Goal: Find contact information: Find contact information

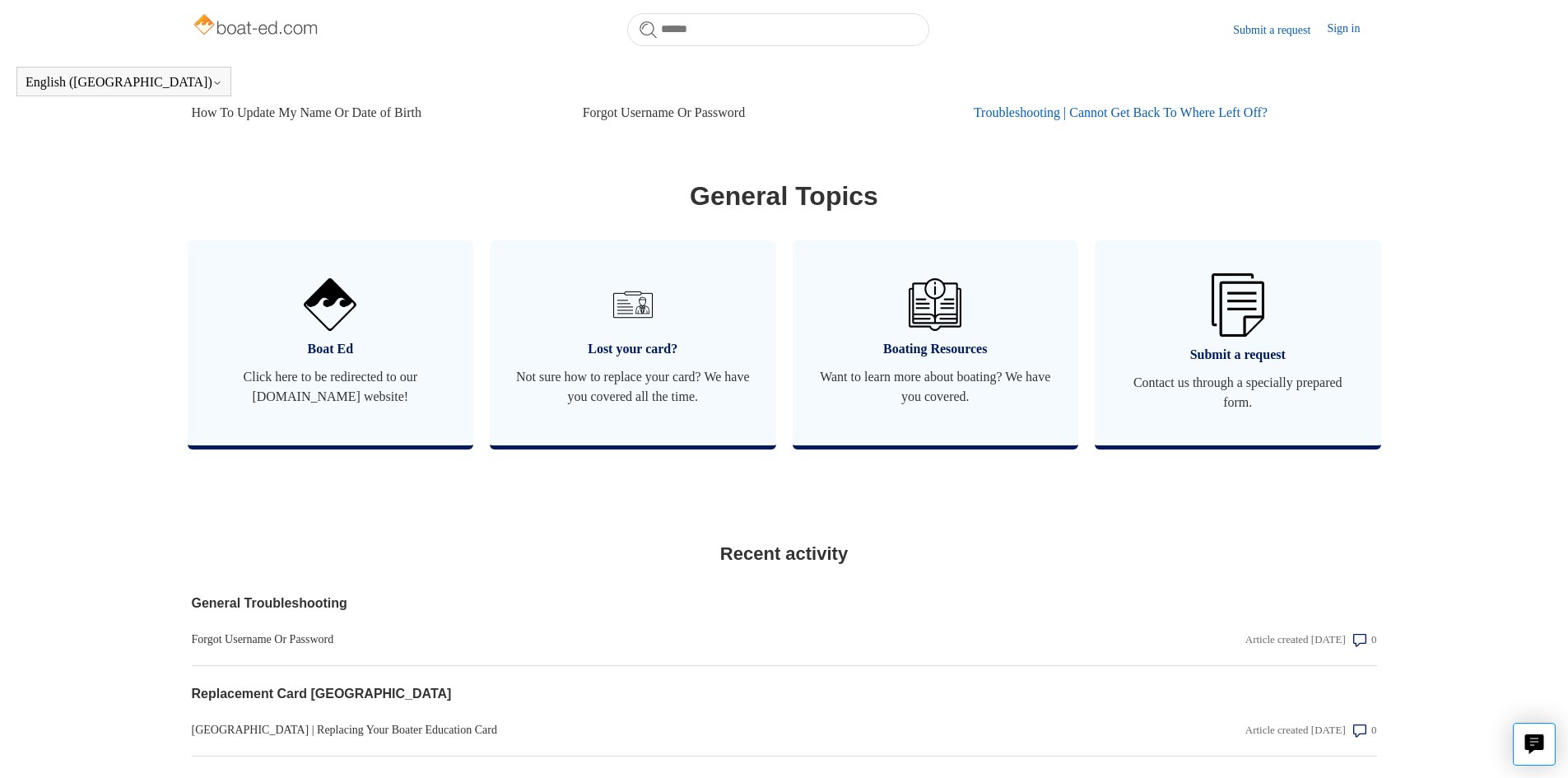
scroll to position [942, 0]
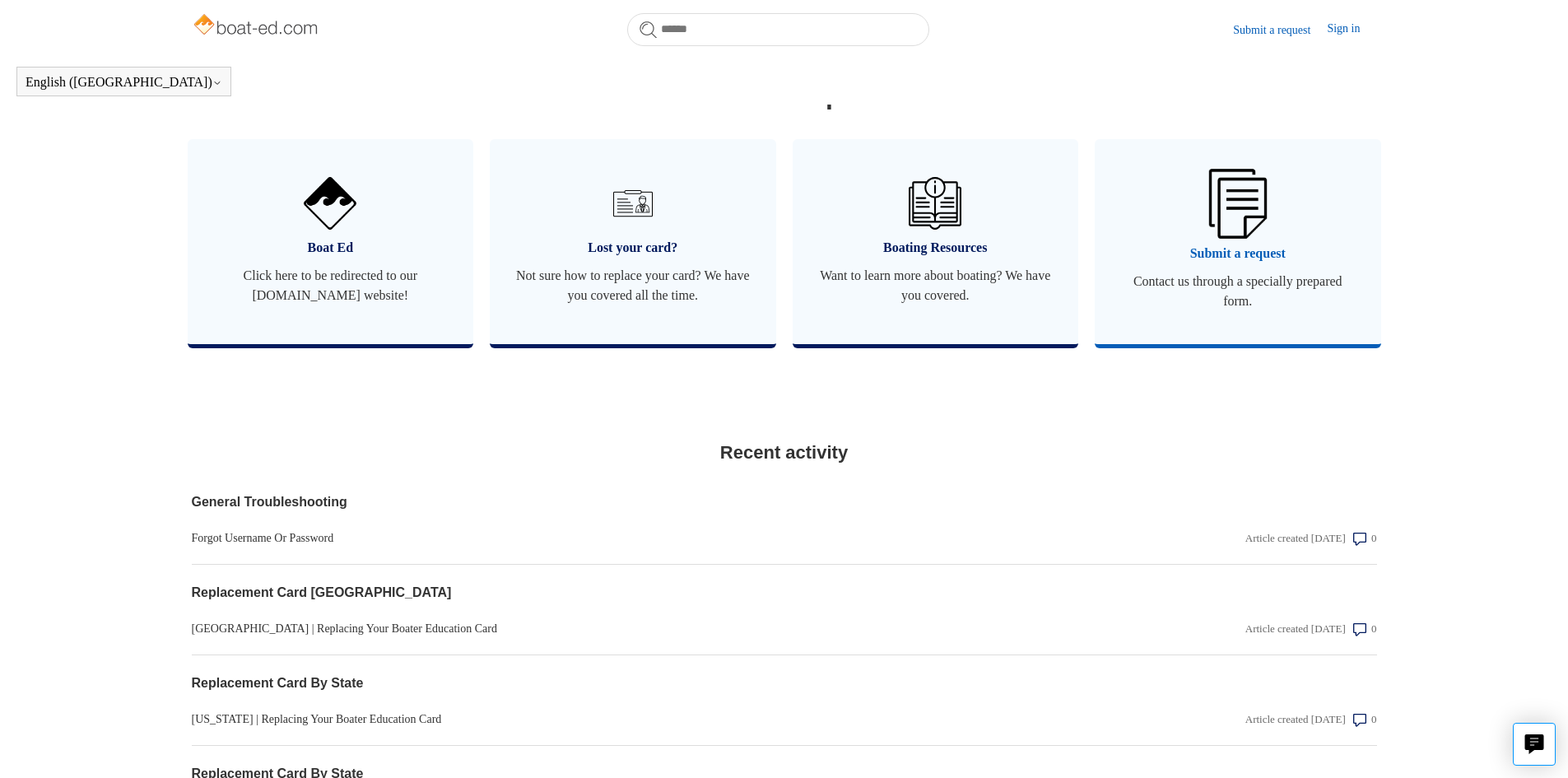
click at [1259, 238] on img at bounding box center [1238, 204] width 58 height 69
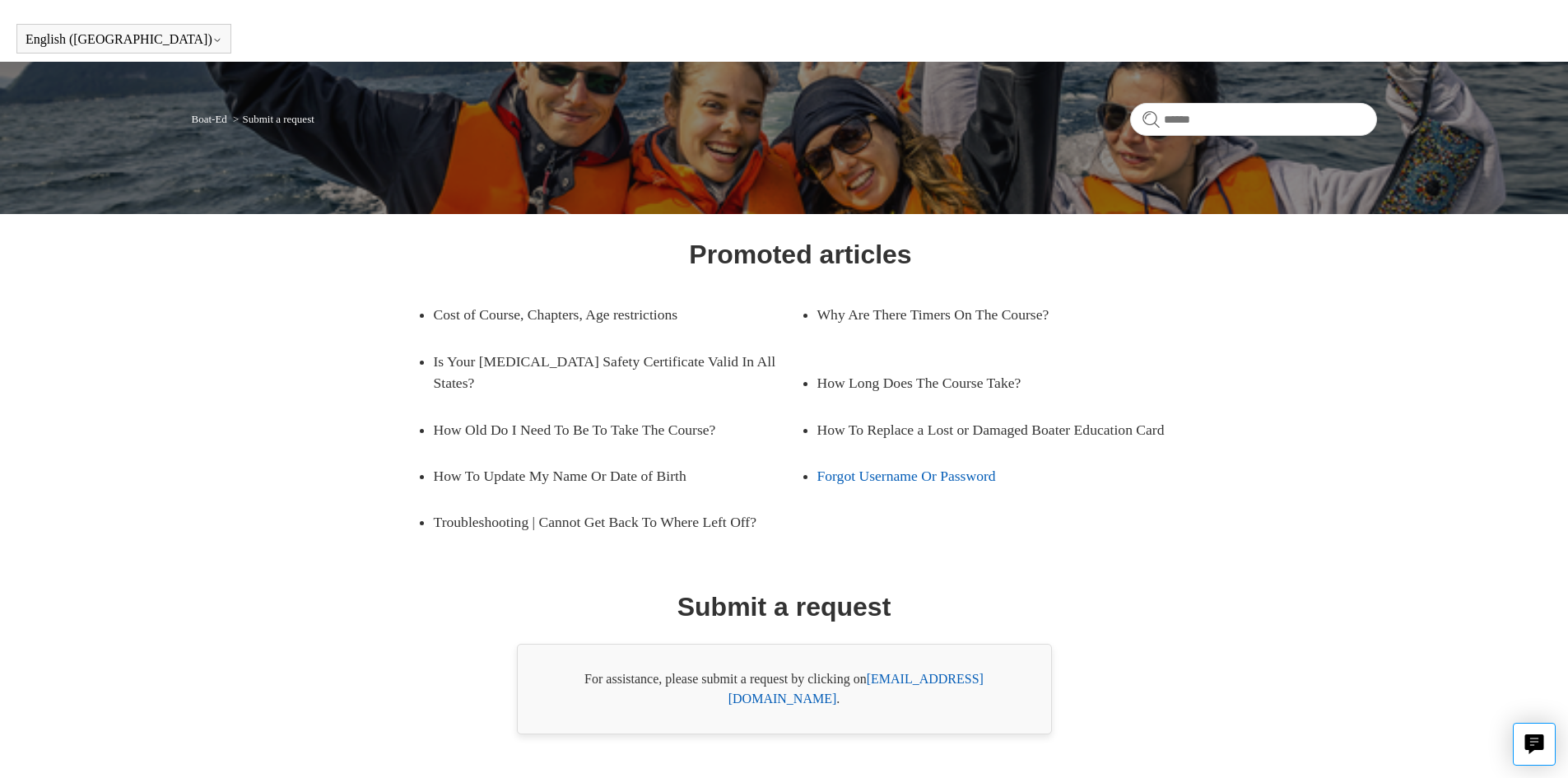
scroll to position [66, 0]
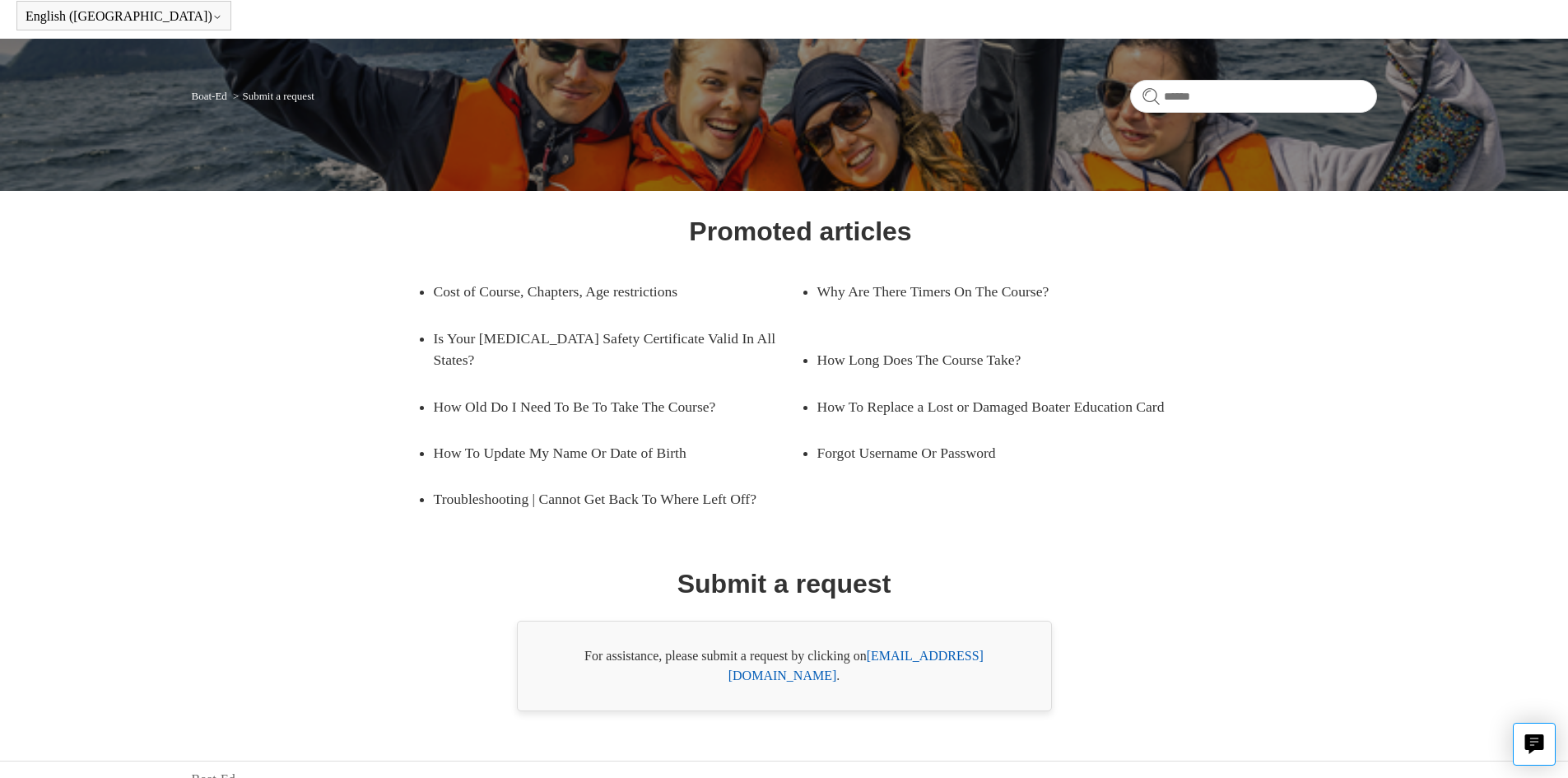
click at [978, 655] on link "[EMAIL_ADDRESS][DOMAIN_NAME]" at bounding box center [856, 665] width 255 height 34
drag, startPoint x: 1015, startPoint y: 655, endPoint x: 874, endPoint y: 664, distance: 141.3
click at [874, 664] on div "For assistance, please submit a request by clicking on [EMAIL_ADDRESS][DOMAIN_N…" at bounding box center [784, 666] width 535 height 90
copy div "[EMAIL_ADDRESS][DOMAIN_NAME] ."
